Goal: Task Accomplishment & Management: Manage account settings

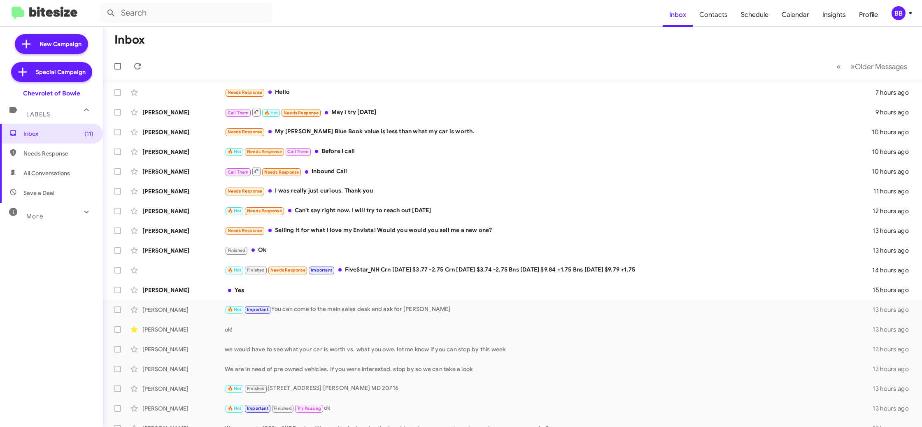
click at [897, 16] on div "BB" at bounding box center [898, 13] width 14 height 14
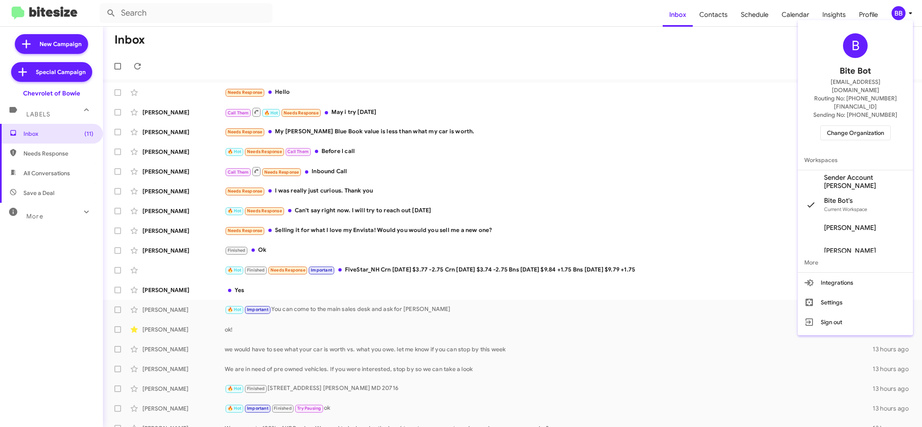
click at [880, 174] on span "Sender Account Chevy Bowie's" at bounding box center [865, 182] width 82 height 16
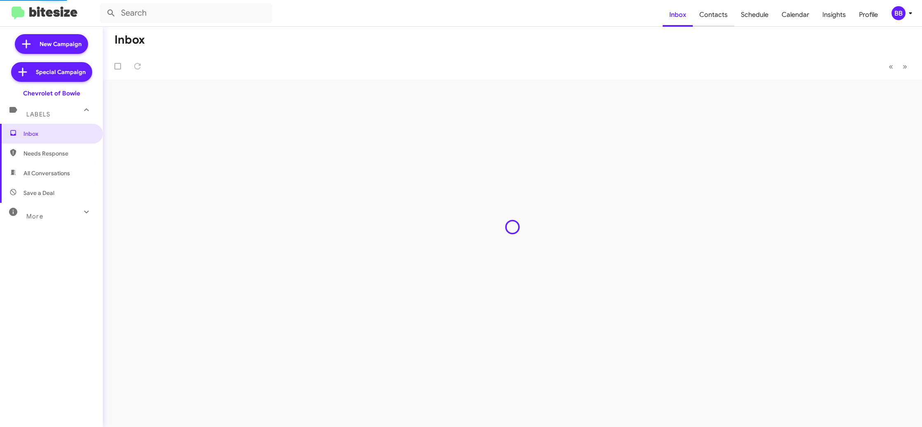
click at [715, 19] on span "Contacts" at bounding box center [714, 15] width 42 height 24
type input "in:groups"
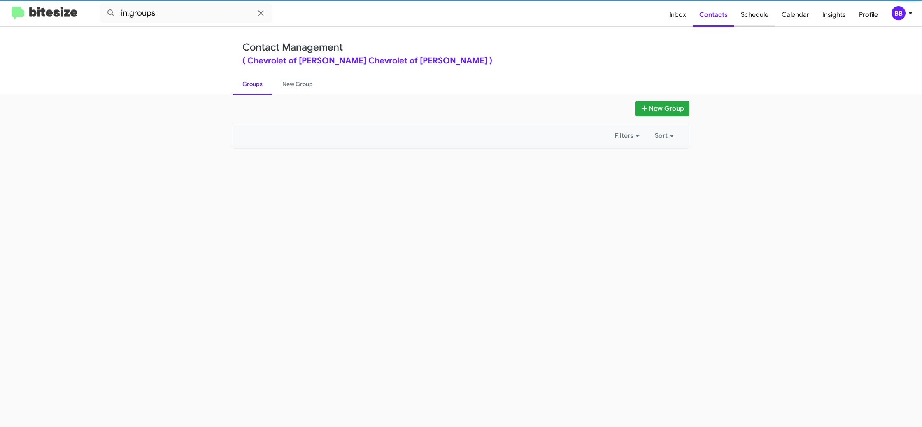
click at [759, 15] on span "Schedule" at bounding box center [754, 15] width 41 height 24
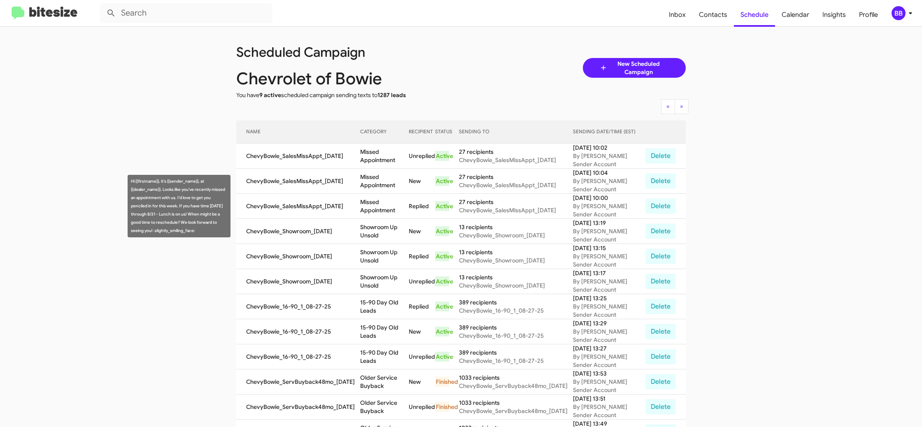
scroll to position [11, 0]
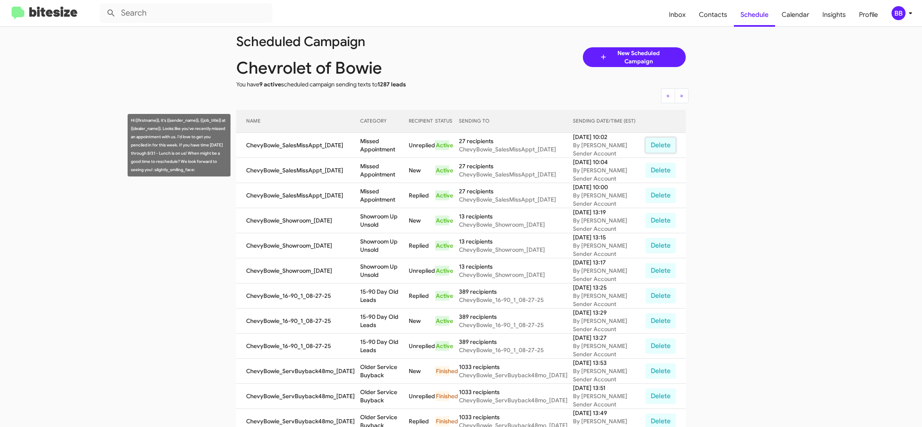
click at [656, 144] on button "Delete" at bounding box center [660, 145] width 30 height 16
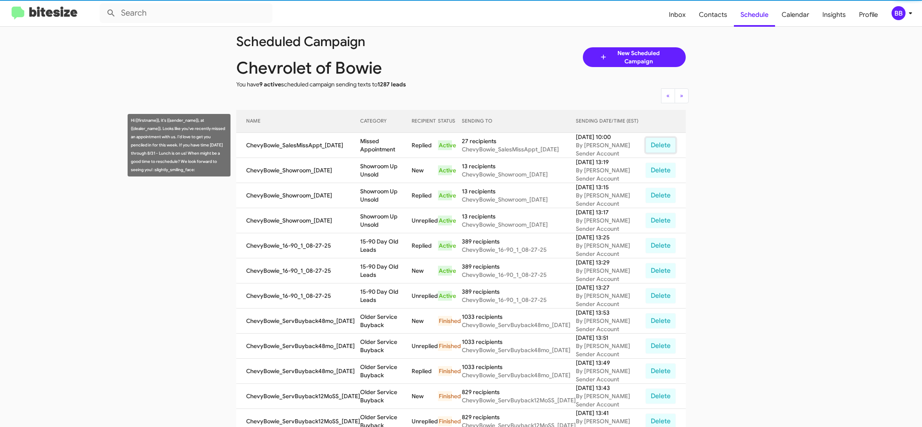
click at [656, 144] on button "Delete" at bounding box center [660, 145] width 30 height 16
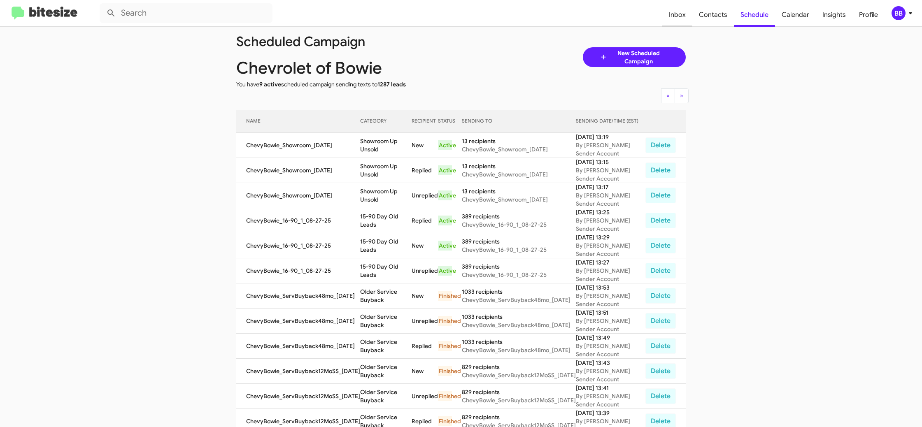
click at [672, 9] on span "Inbox" at bounding box center [677, 15] width 30 height 24
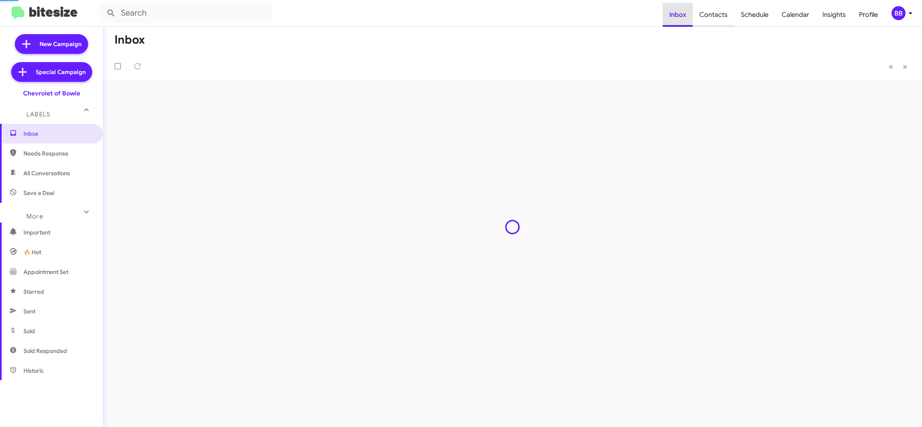
click at [707, 10] on span "Contacts" at bounding box center [714, 15] width 42 height 24
type input "in:groups"
